Goal: Find specific page/section: Find specific page/section

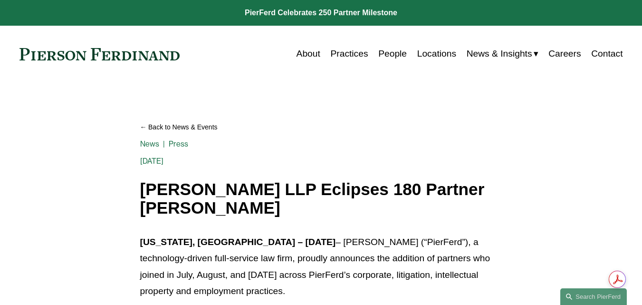
click at [566, 49] on link "Careers" at bounding box center [564, 54] width 32 height 18
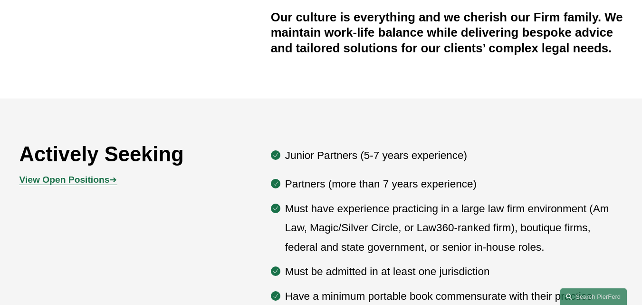
scroll to position [367, 0]
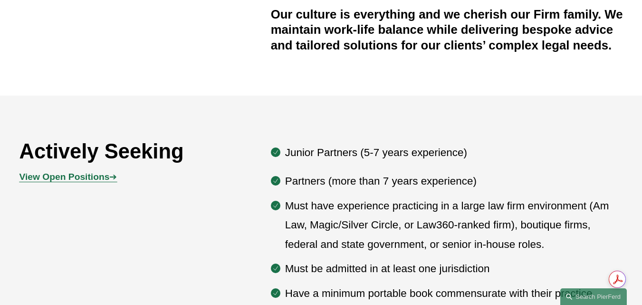
click at [77, 182] on strong "View Open Positions" at bounding box center [64, 177] width 90 height 10
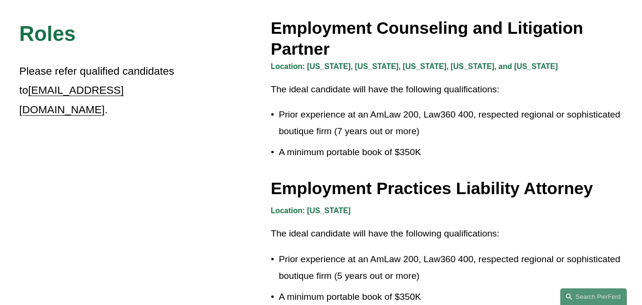
scroll to position [1367, 0]
